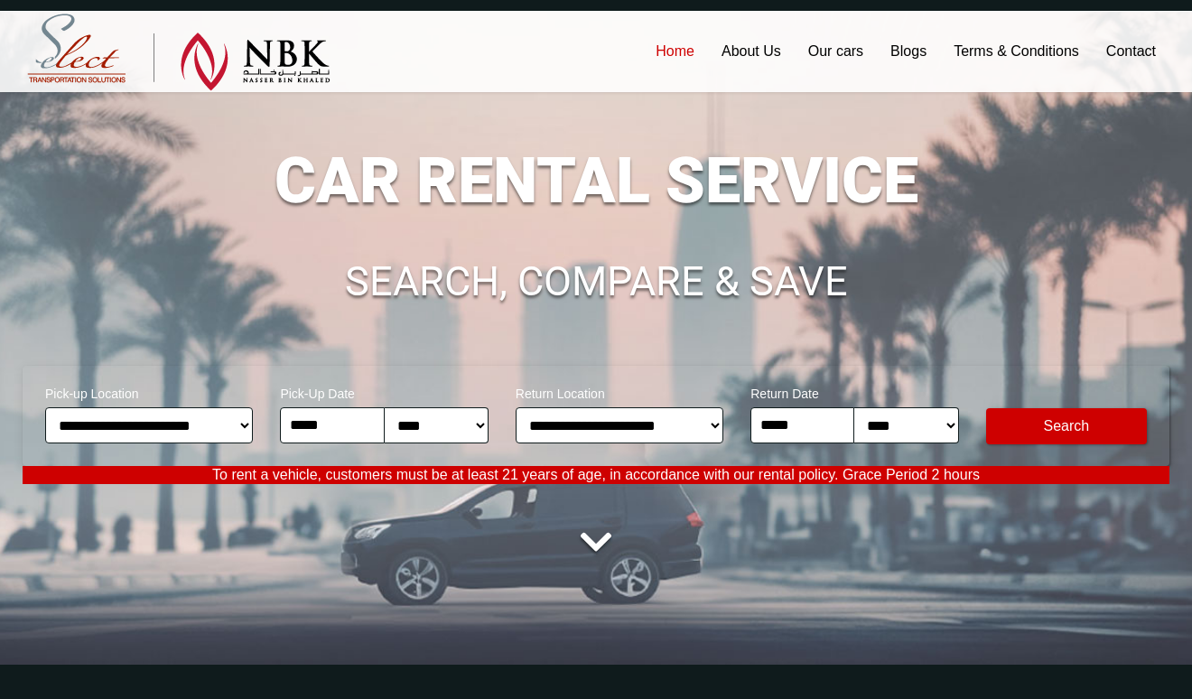
scroll to position [38, 0]
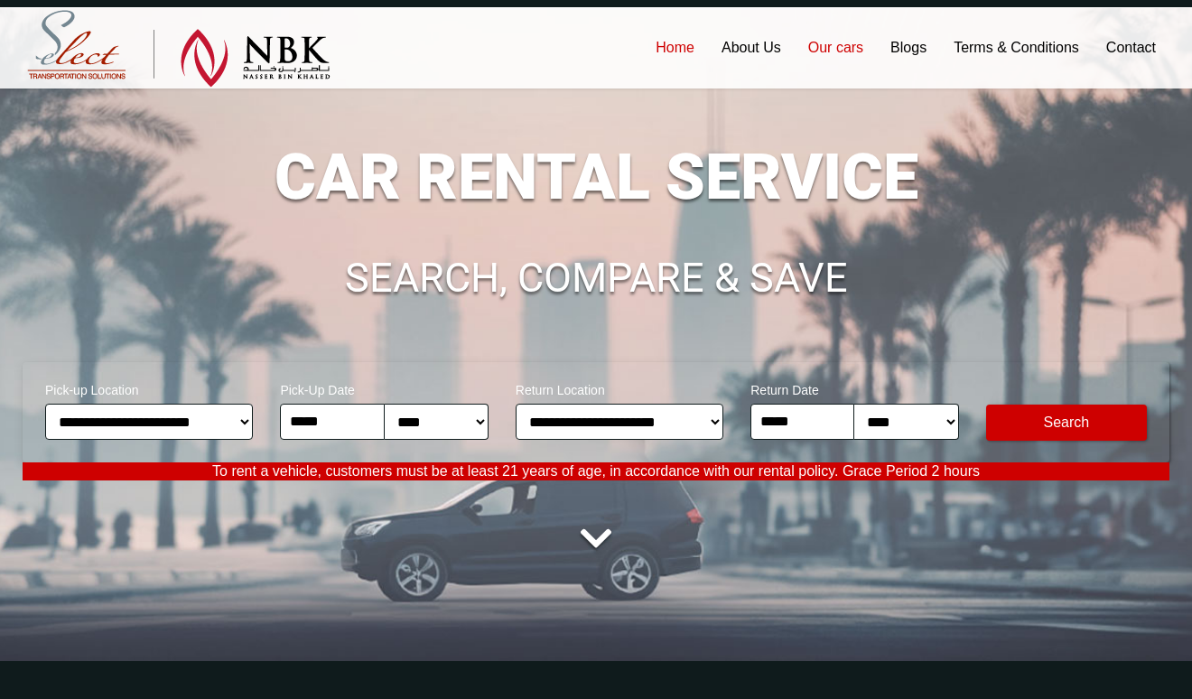
click at [853, 66] on link "Our cars" at bounding box center [836, 47] width 82 height 81
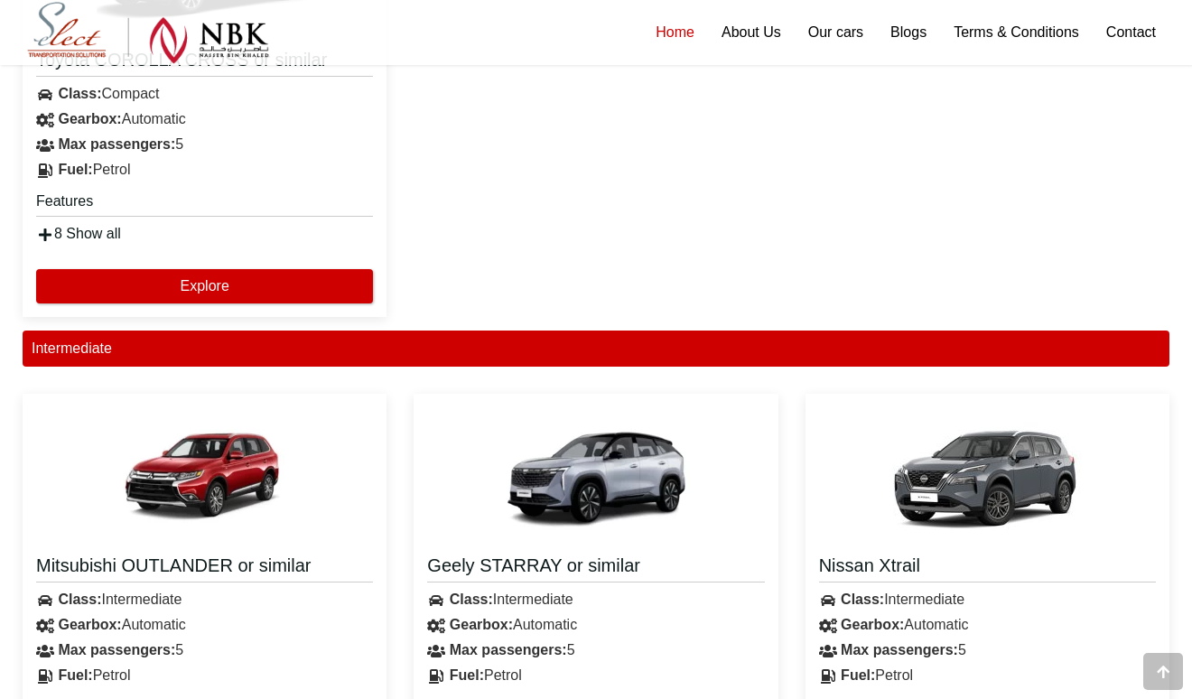
scroll to position [2049, 0]
